Goal: Navigation & Orientation: Find specific page/section

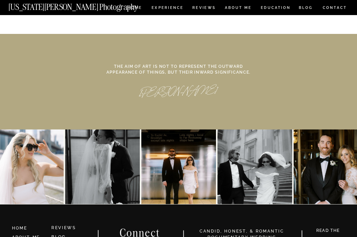
scroll to position [2777, 0]
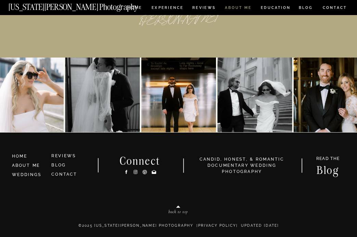
click at [243, 9] on nav "ABOUT ME" at bounding box center [237, 8] width 27 height 5
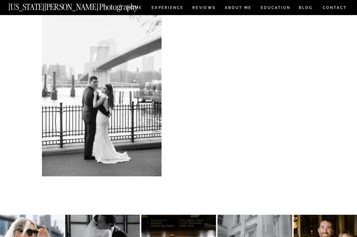
scroll to position [1299, 0]
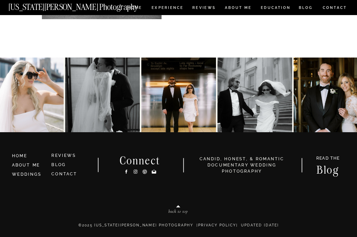
click at [134, 172] on icon at bounding box center [135, 171] width 5 height 6
click at [172, 8] on nav "Experience" at bounding box center [167, 8] width 31 height 5
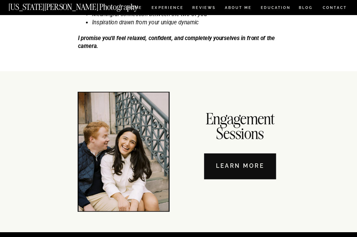
scroll to position [2032, 0]
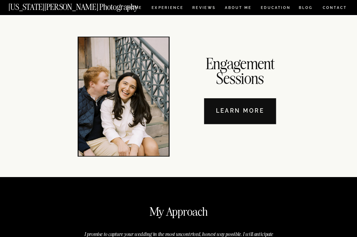
click at [250, 111] on nav "Learn More" at bounding box center [240, 111] width 72 height 26
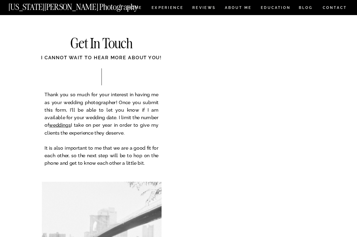
scroll to position [1497, 0]
